Goal: Transaction & Acquisition: Purchase product/service

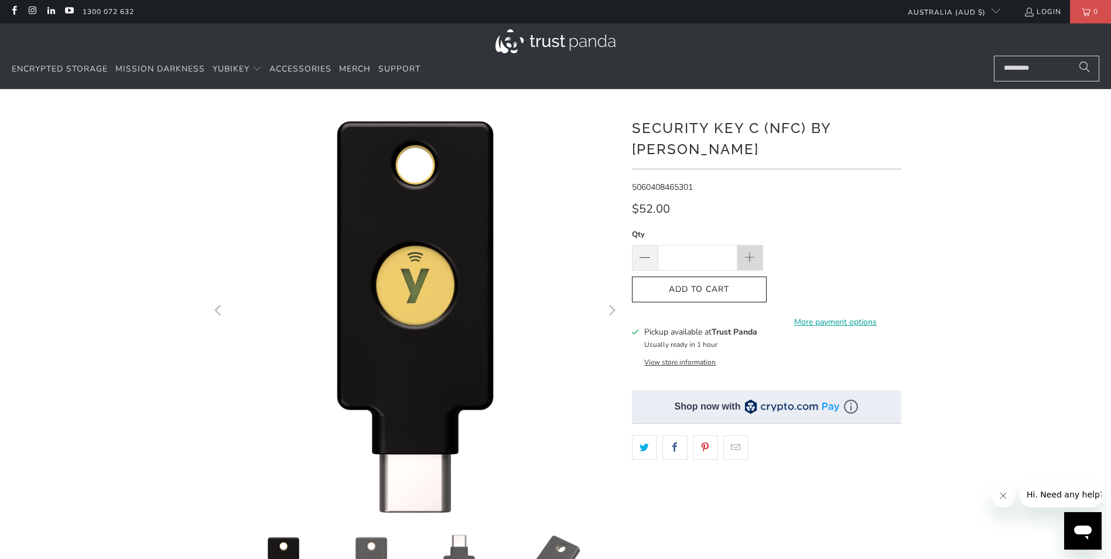
click at [748, 252] on span at bounding box center [749, 258] width 13 height 13
type input "*"
click at [748, 285] on span "Add to Cart" at bounding box center [699, 290] width 110 height 10
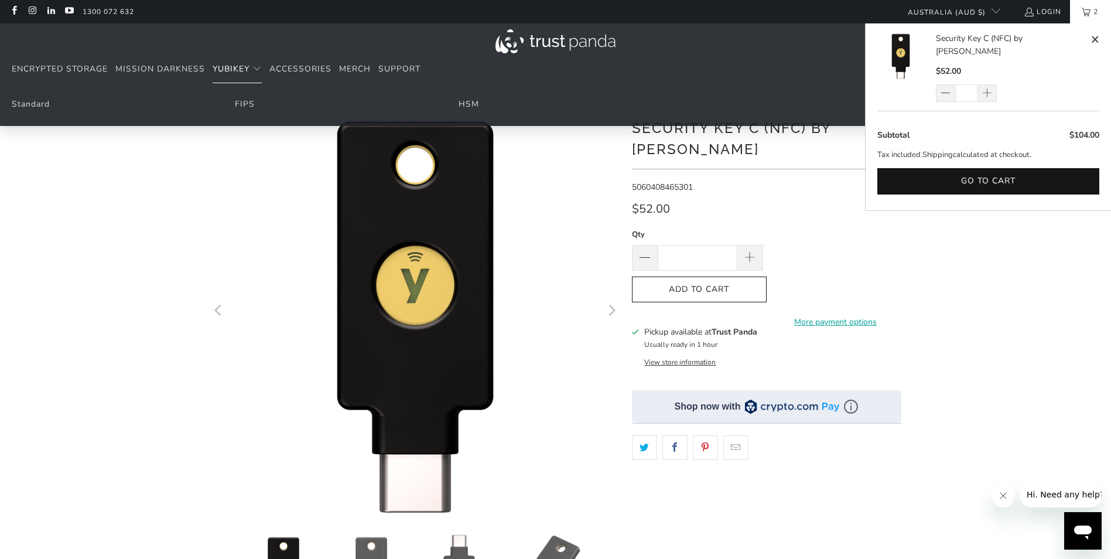
click at [230, 70] on span "YubiKey" at bounding box center [231, 68] width 37 height 11
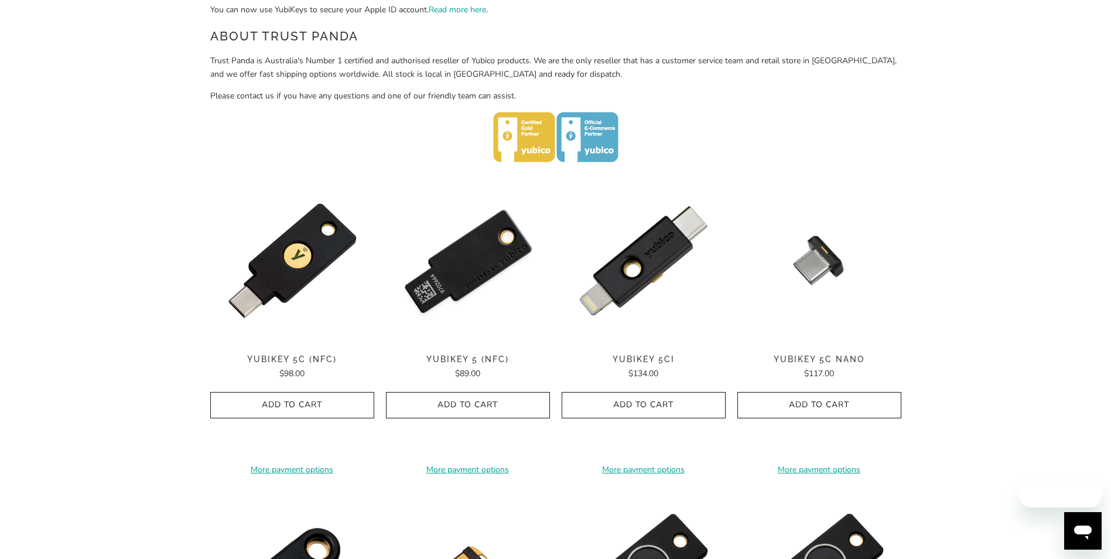
scroll to position [469, 0]
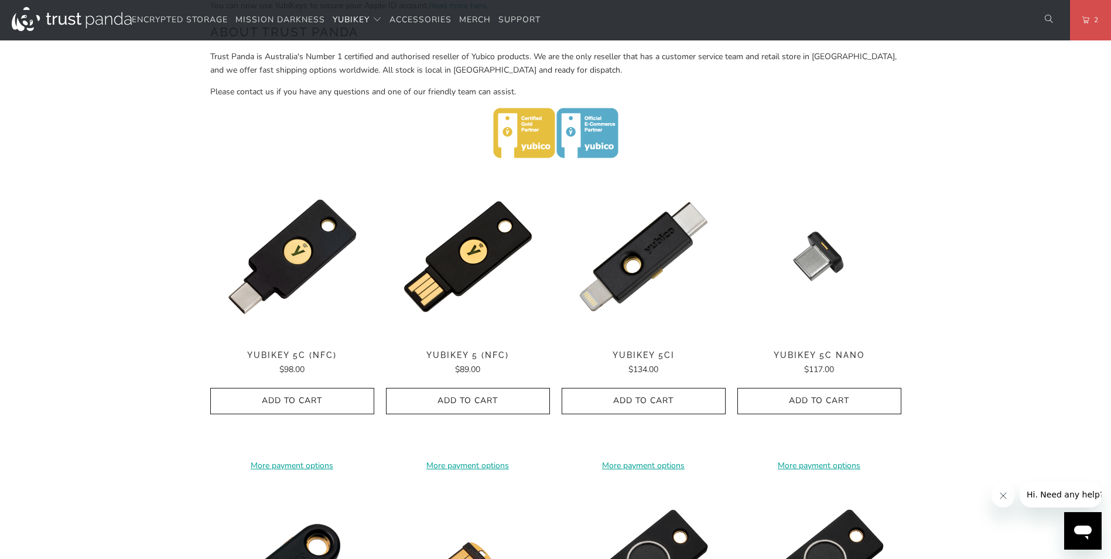
click at [820, 401] on icon "button" at bounding box center [819, 401] width 19 height 19
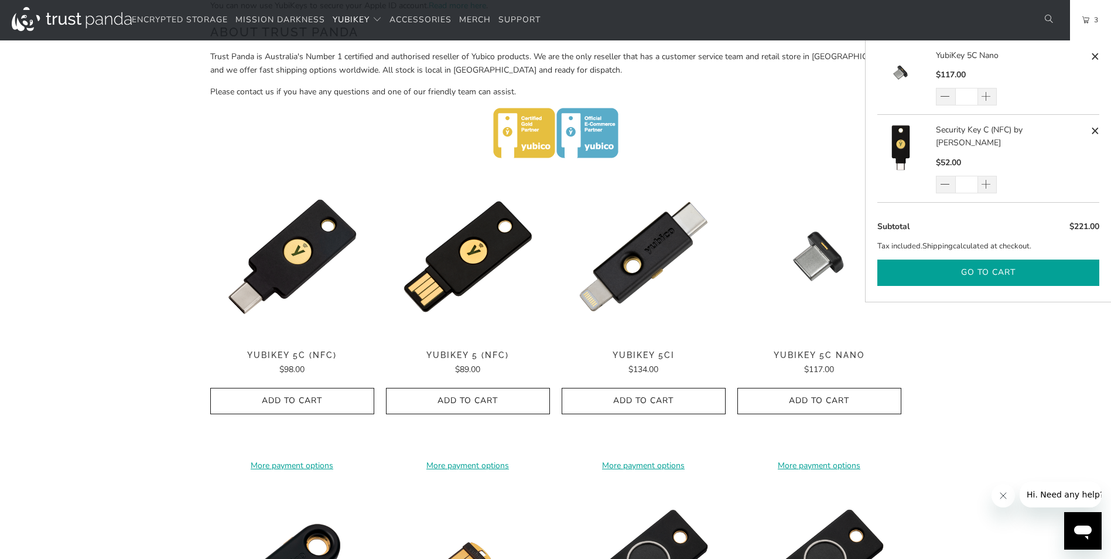
click at [970, 260] on button "Go to cart" at bounding box center [988, 272] width 222 height 26
